Goal: Task Accomplishment & Management: Use online tool/utility

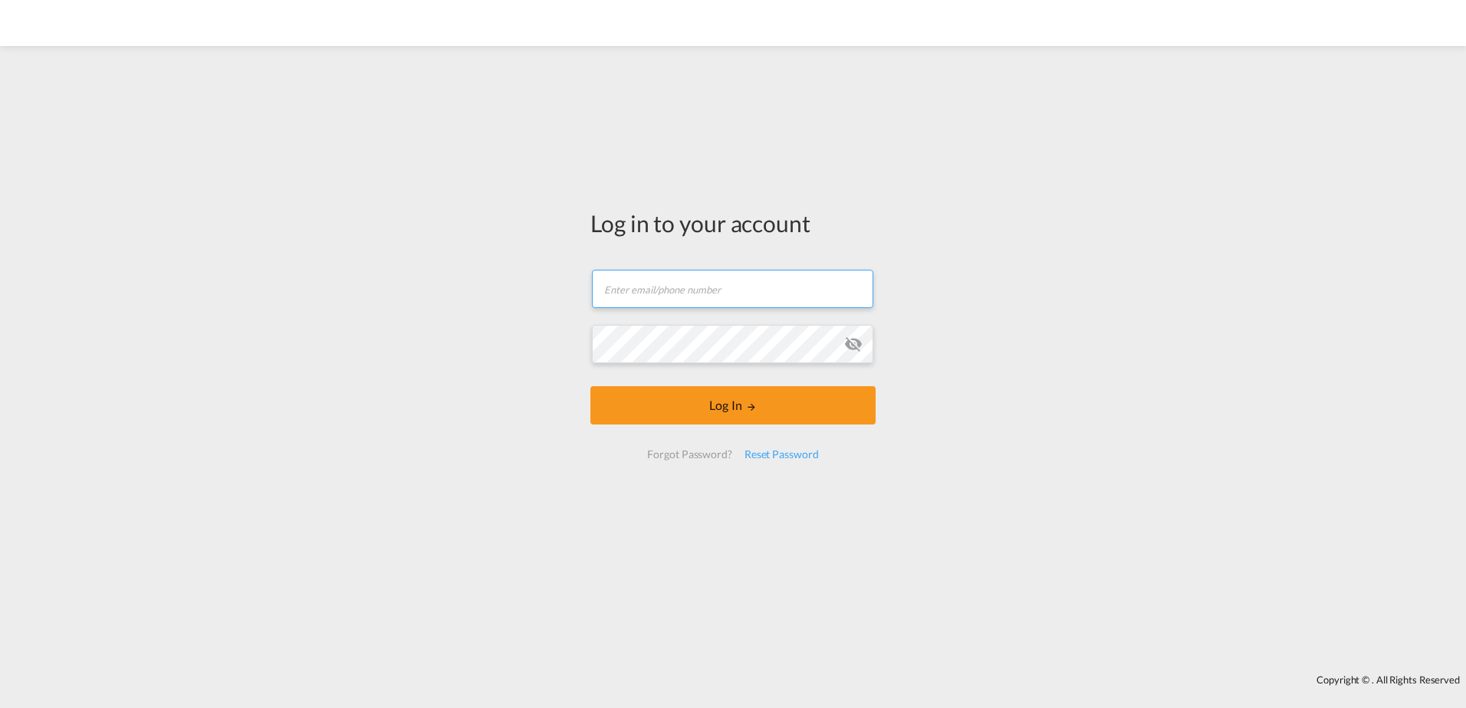
click at [732, 297] on input "text" at bounding box center [732, 289] width 281 height 38
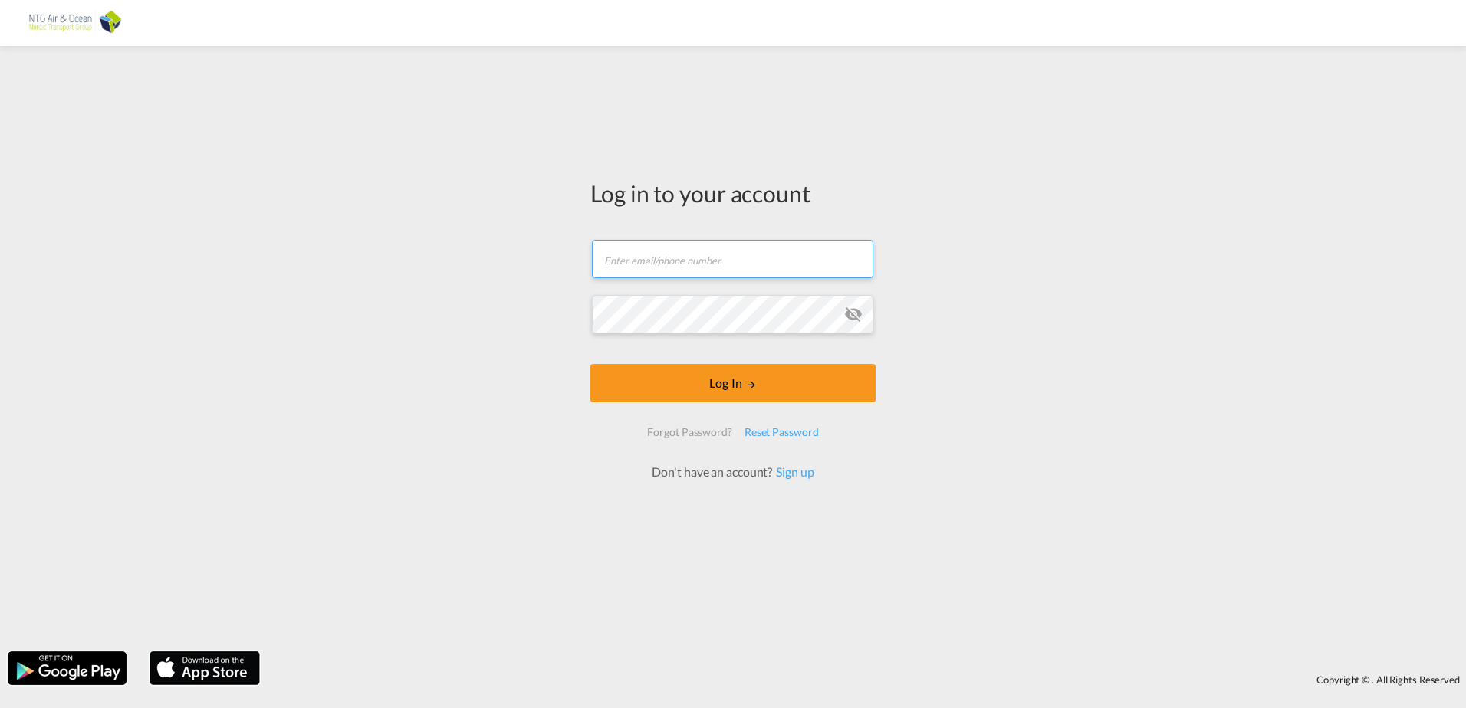
type input "[EMAIL_ADDRESS][DOMAIN_NAME]"
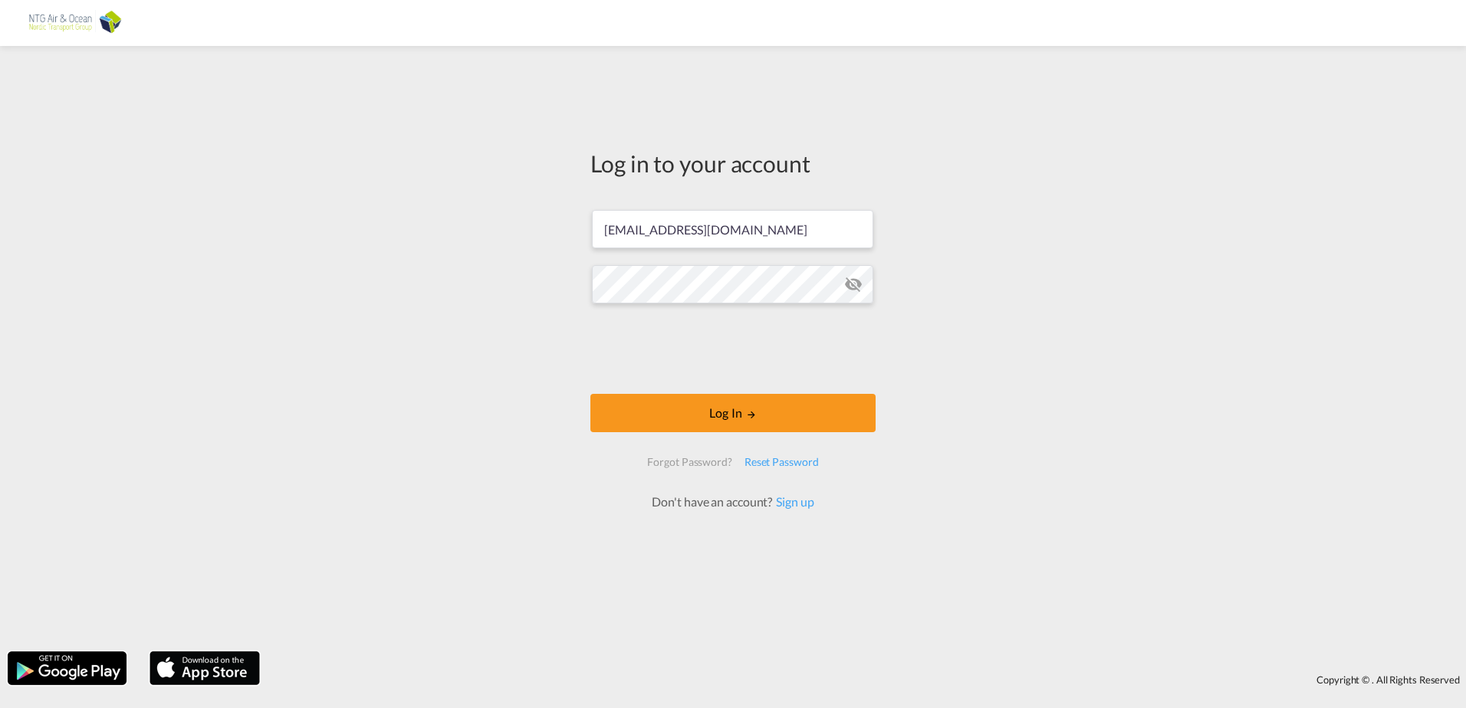
click at [862, 287] on md-icon "icon-eye-off" at bounding box center [853, 284] width 18 height 18
click at [718, 413] on button "Log In" at bounding box center [732, 413] width 285 height 38
